Goal: Navigation & Orientation: Find specific page/section

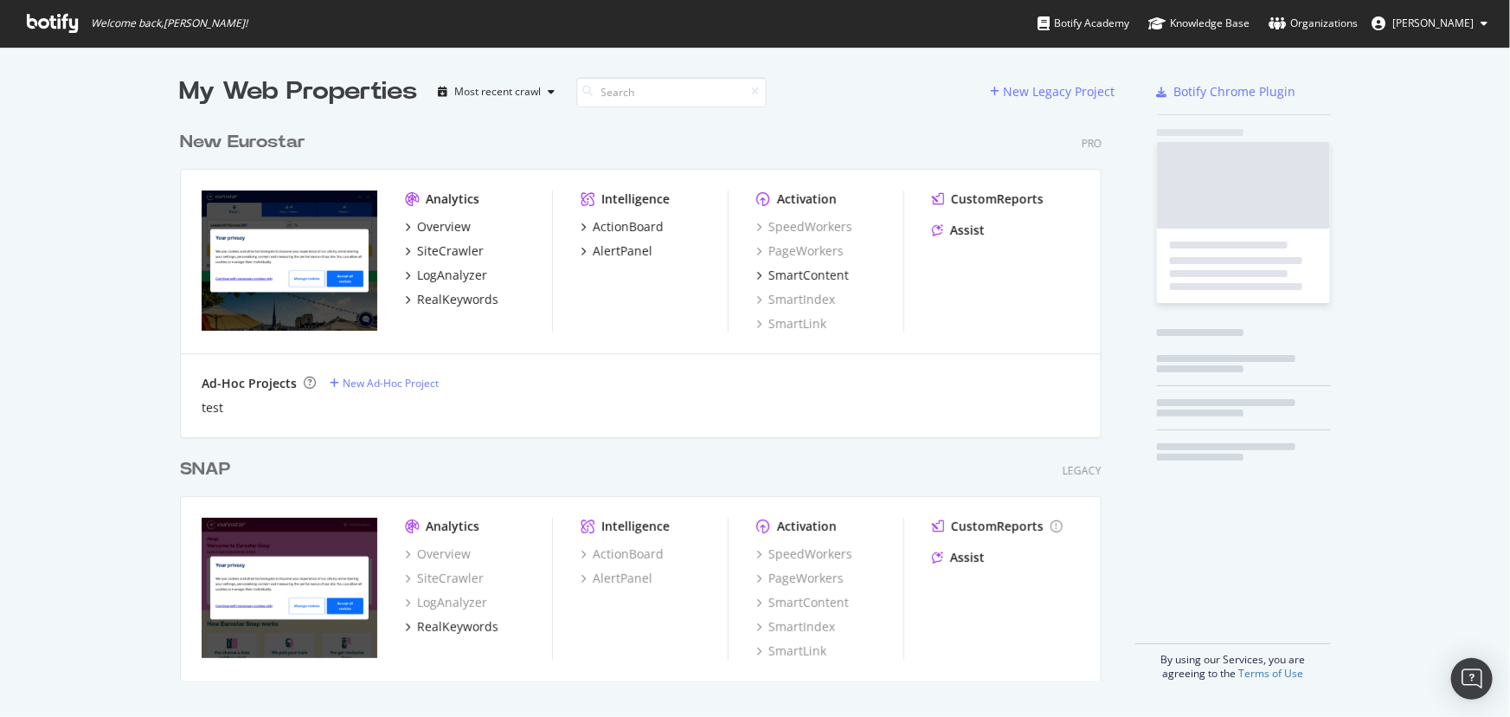
scroll to position [704, 1487]
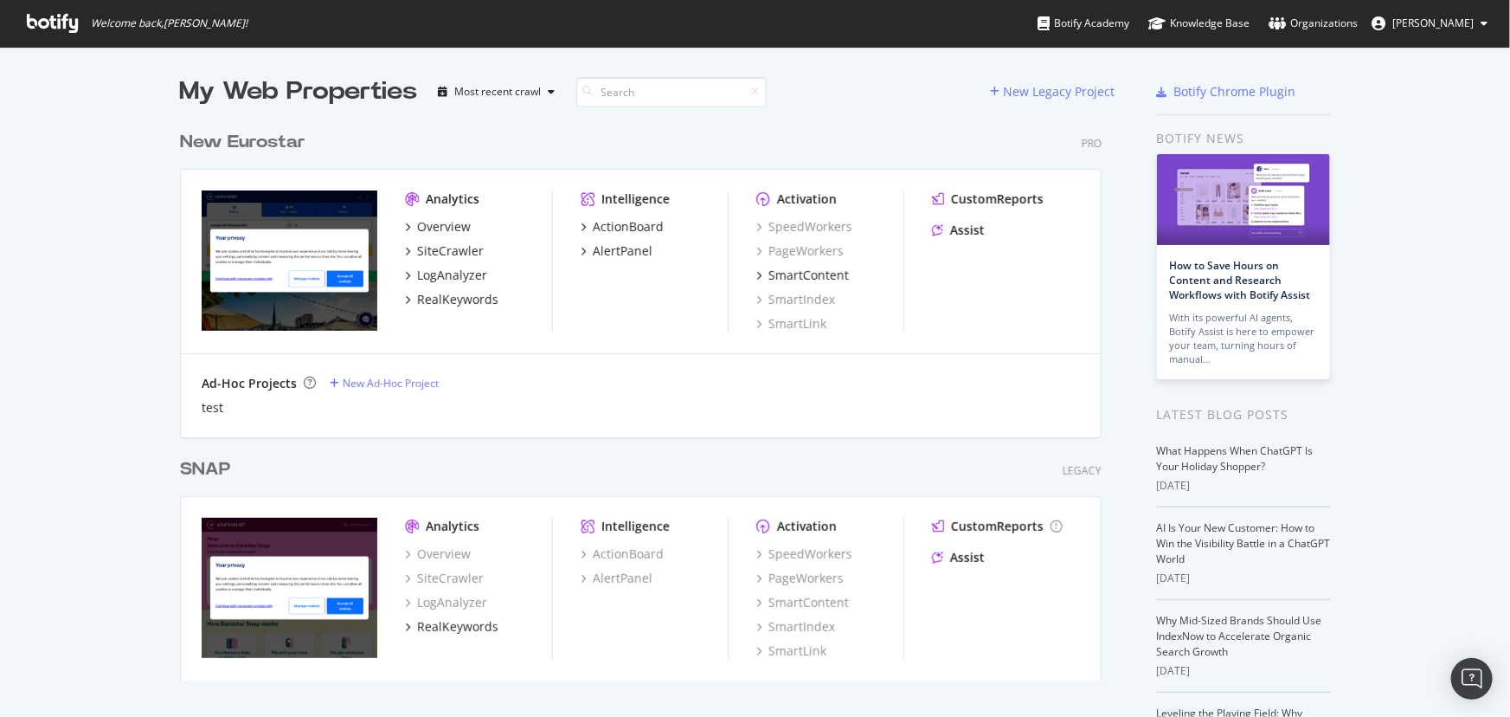
click at [222, 130] on div "New Eurostar" at bounding box center [242, 142] width 125 height 25
